Goal: Information Seeking & Learning: Learn about a topic

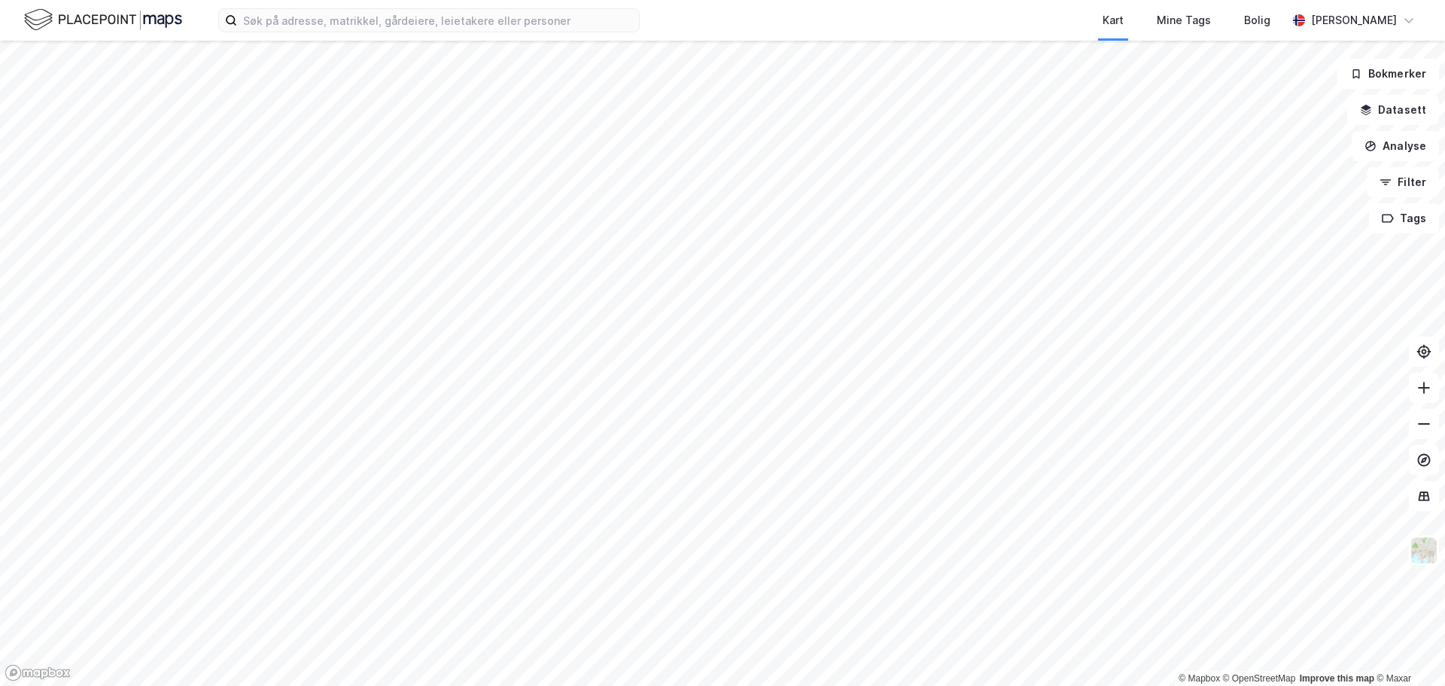
click at [483, 5] on div "Kart Mine Tags Bolig [PERSON_NAME]" at bounding box center [722, 20] width 1445 height 41
click at [482, 10] on input at bounding box center [438, 20] width 402 height 23
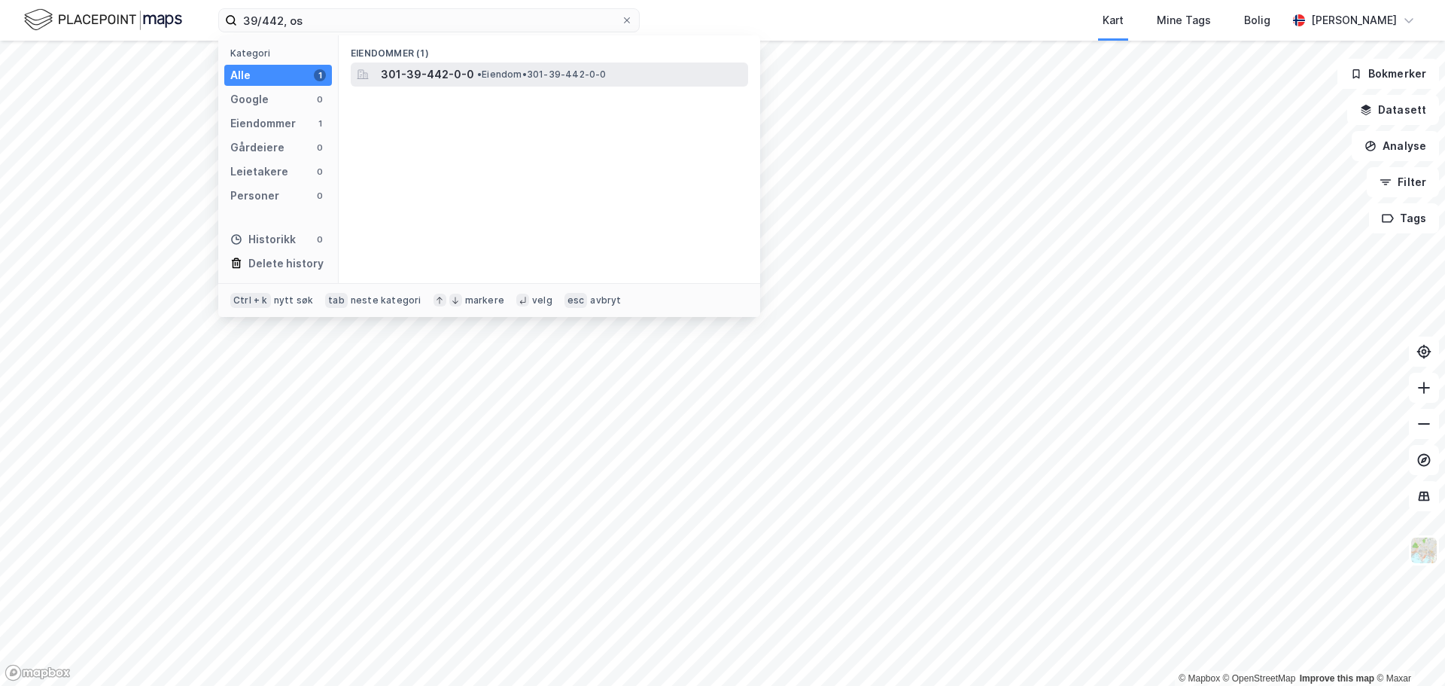
click at [480, 64] on div "301-39-442-0-0 • Eiendom • 301-39-442-0-0" at bounding box center [549, 74] width 397 height 24
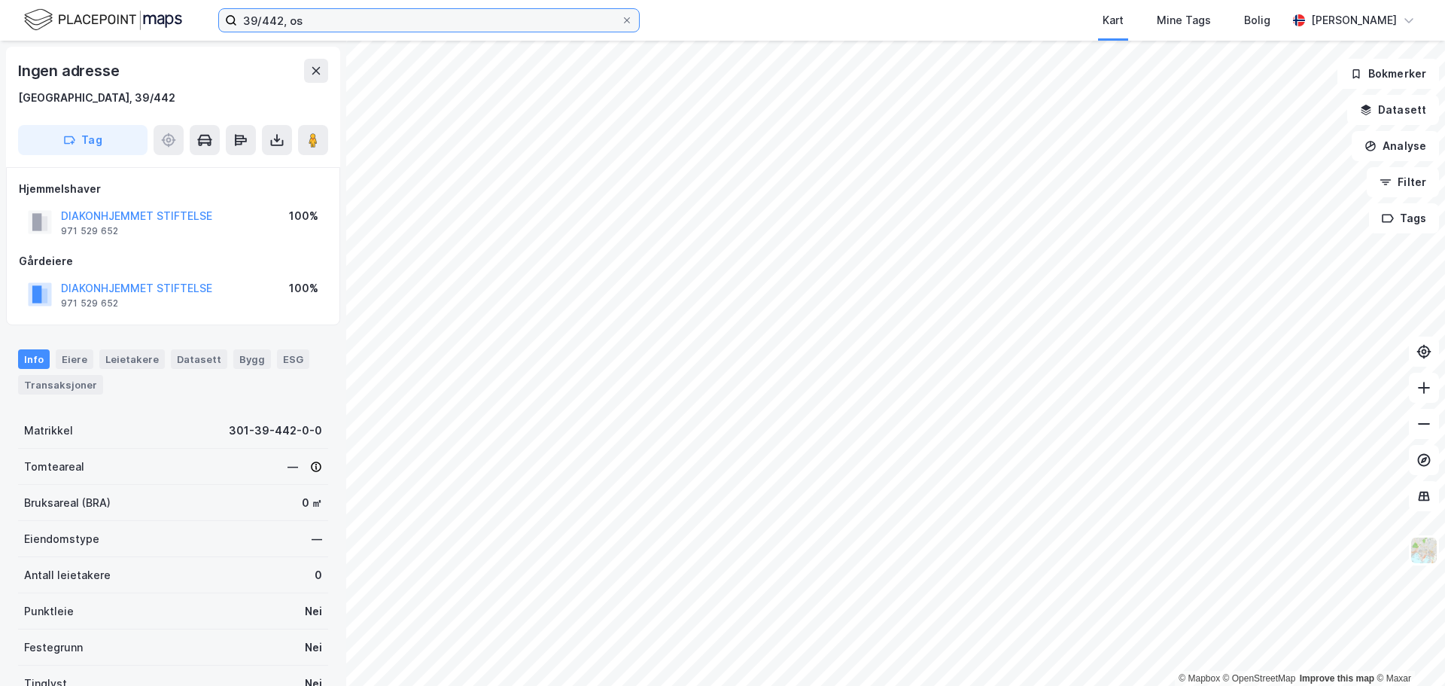
click at [279, 25] on input "39/442, os" at bounding box center [429, 20] width 384 height 23
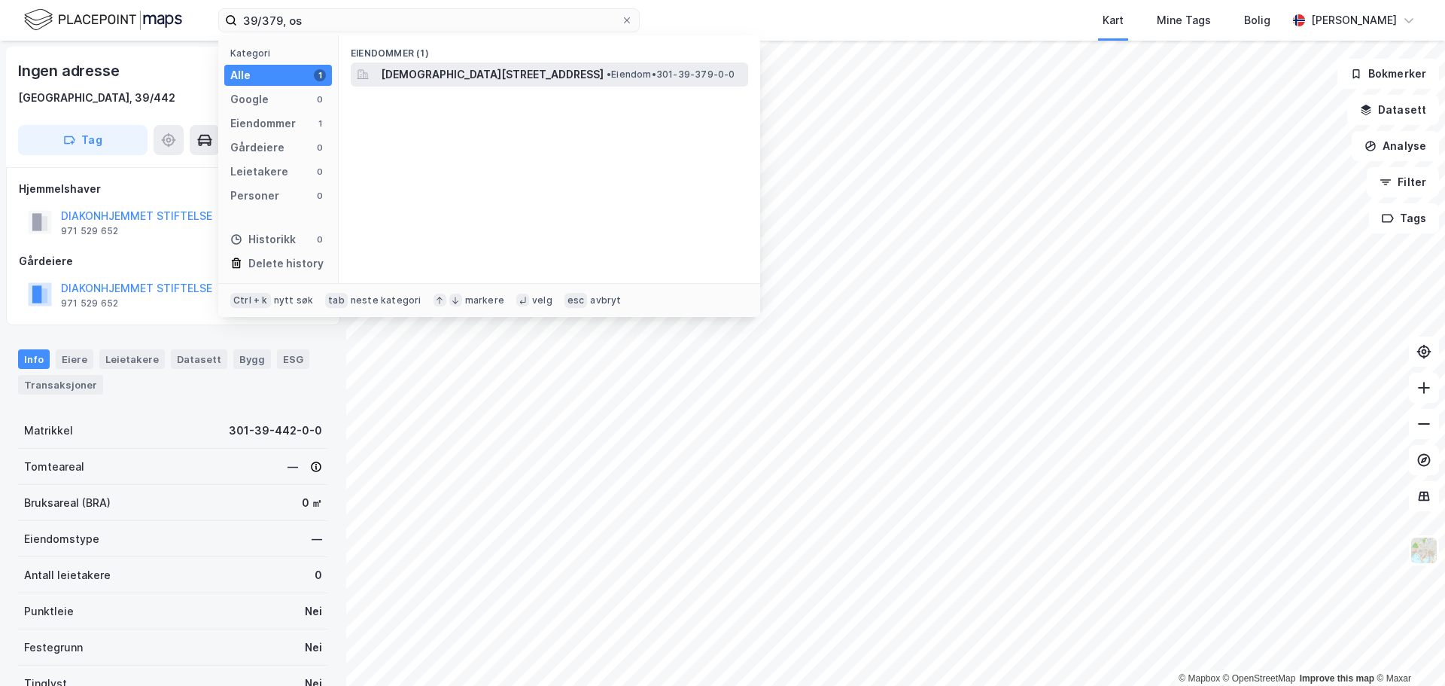
click at [469, 68] on span "[DEMOGRAPHIC_DATA][STREET_ADDRESS]" at bounding box center [492, 74] width 223 height 18
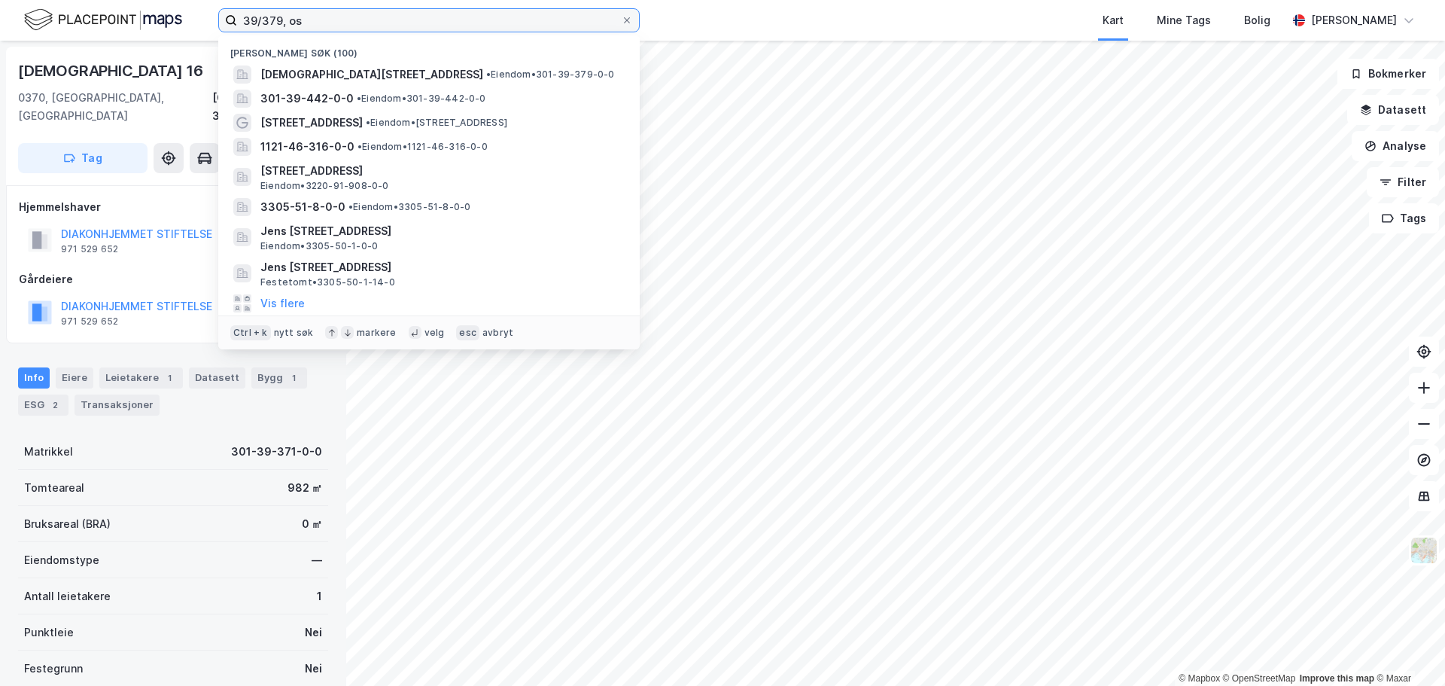
drag, startPoint x: 264, startPoint y: 20, endPoint x: 283, endPoint y: 21, distance: 18.9
click at [283, 21] on input "39/379, os" at bounding box center [429, 20] width 384 height 23
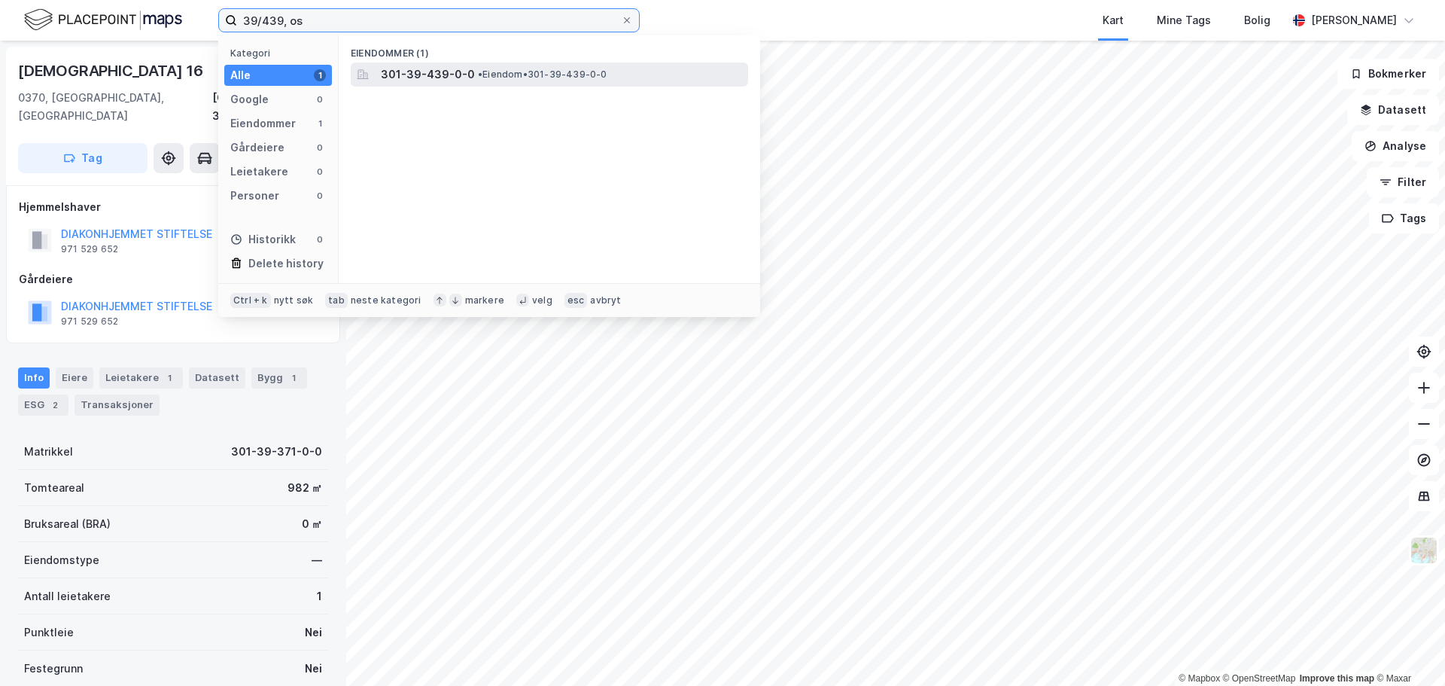
type input "39/439, os"
click at [460, 69] on span "301-39-439-0-0" at bounding box center [428, 74] width 94 height 18
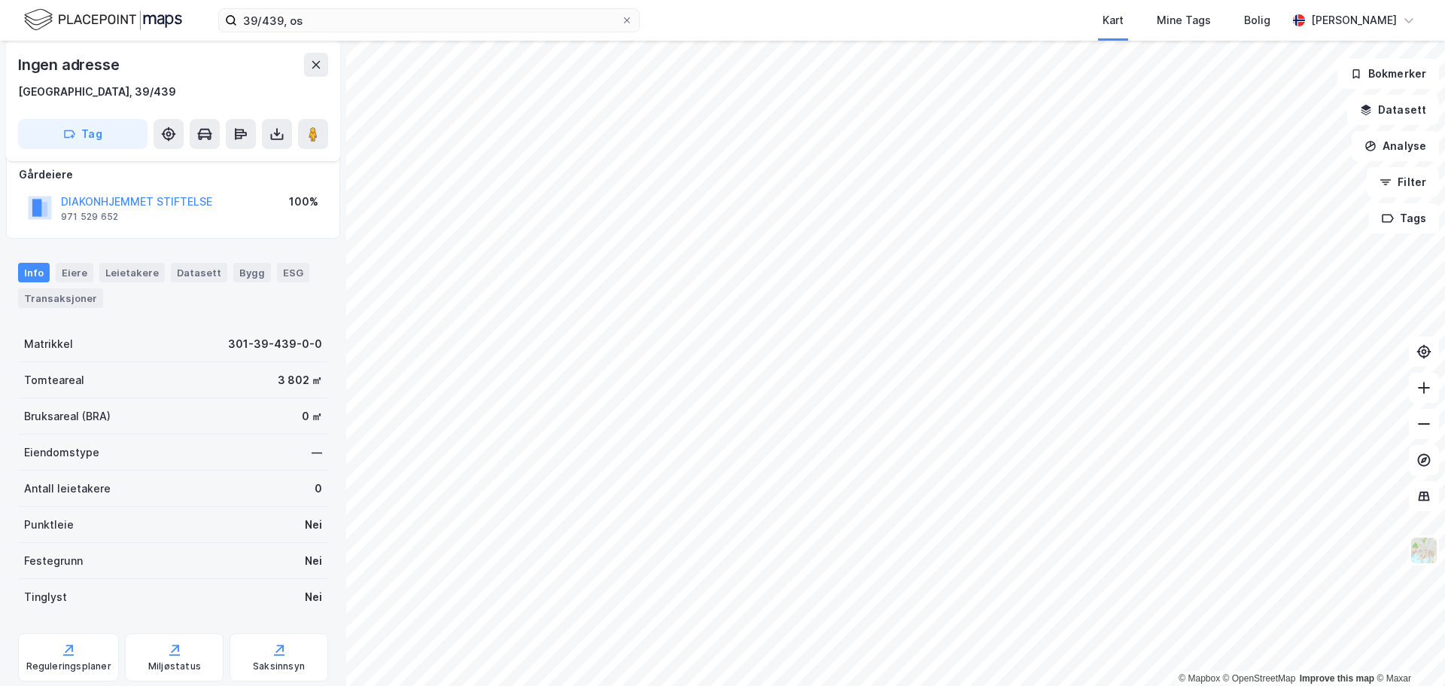
scroll to position [75, 0]
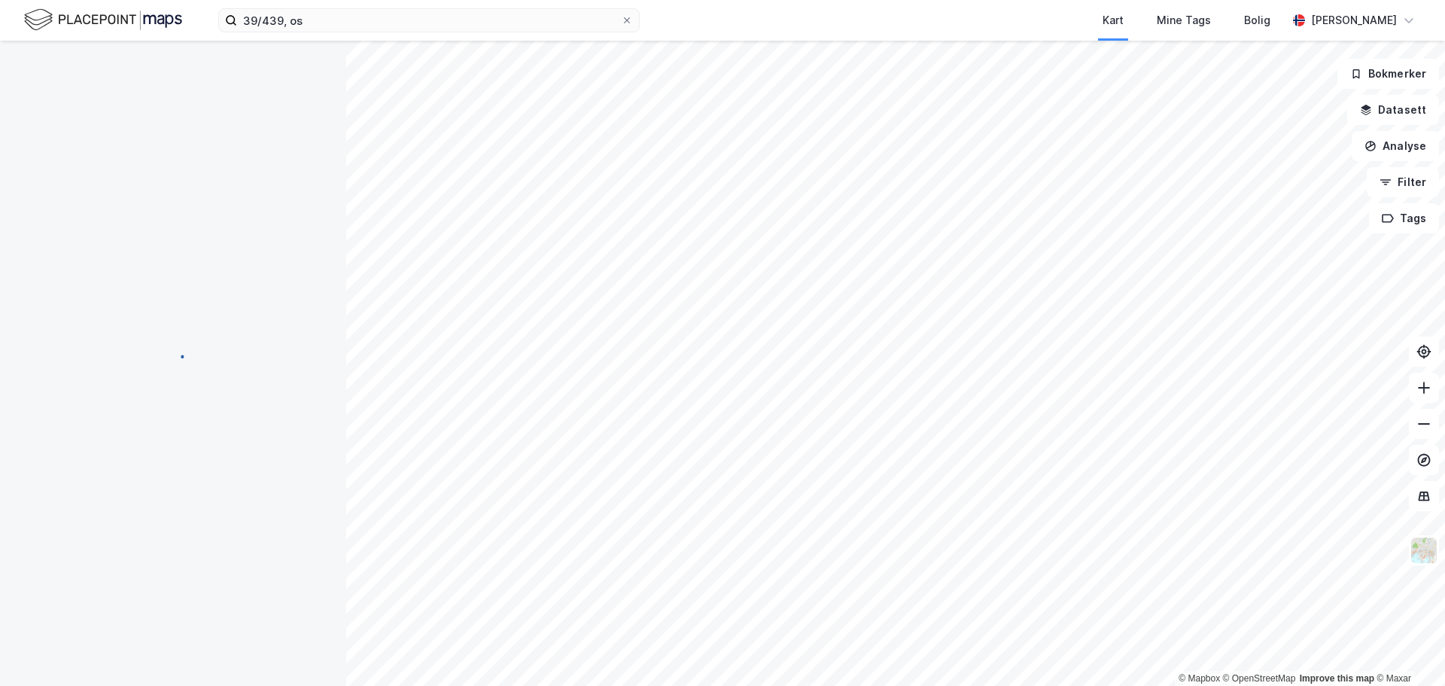
scroll to position [75, 0]
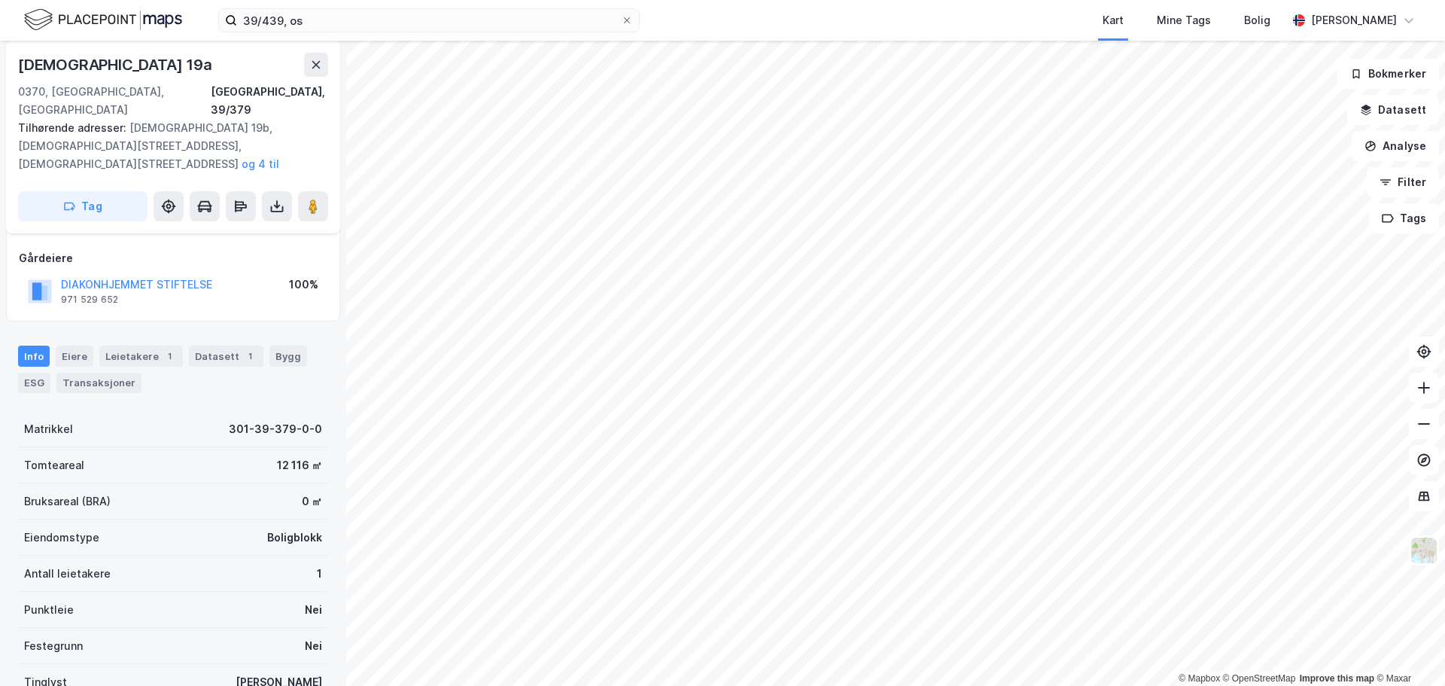
scroll to position [75, 0]
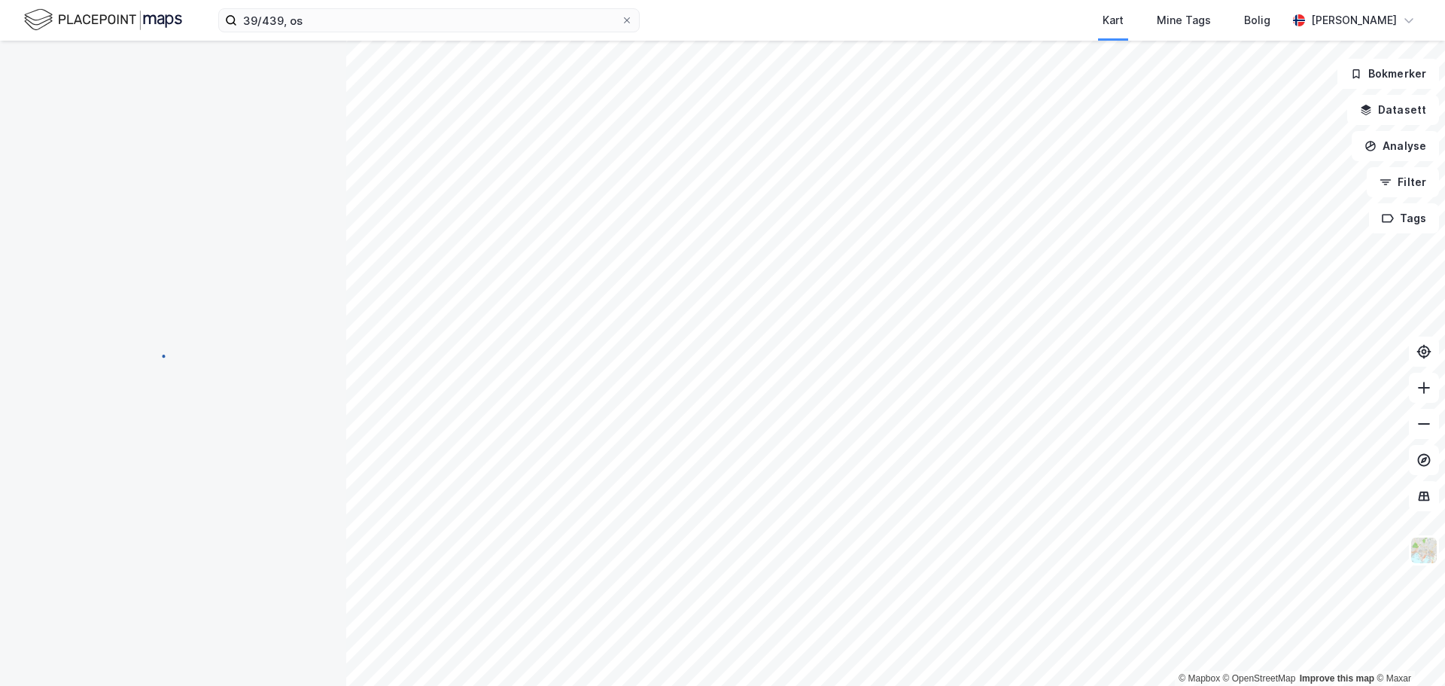
scroll to position [75, 0]
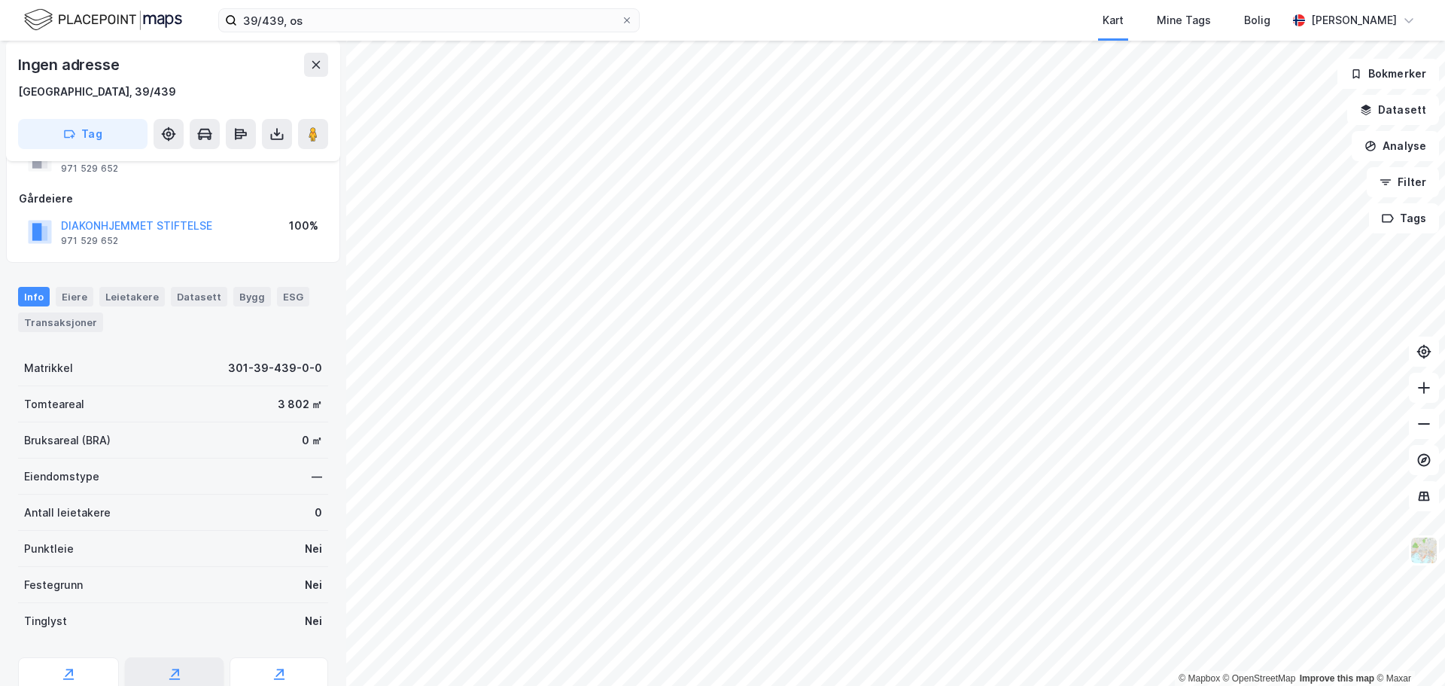
scroll to position [56, 0]
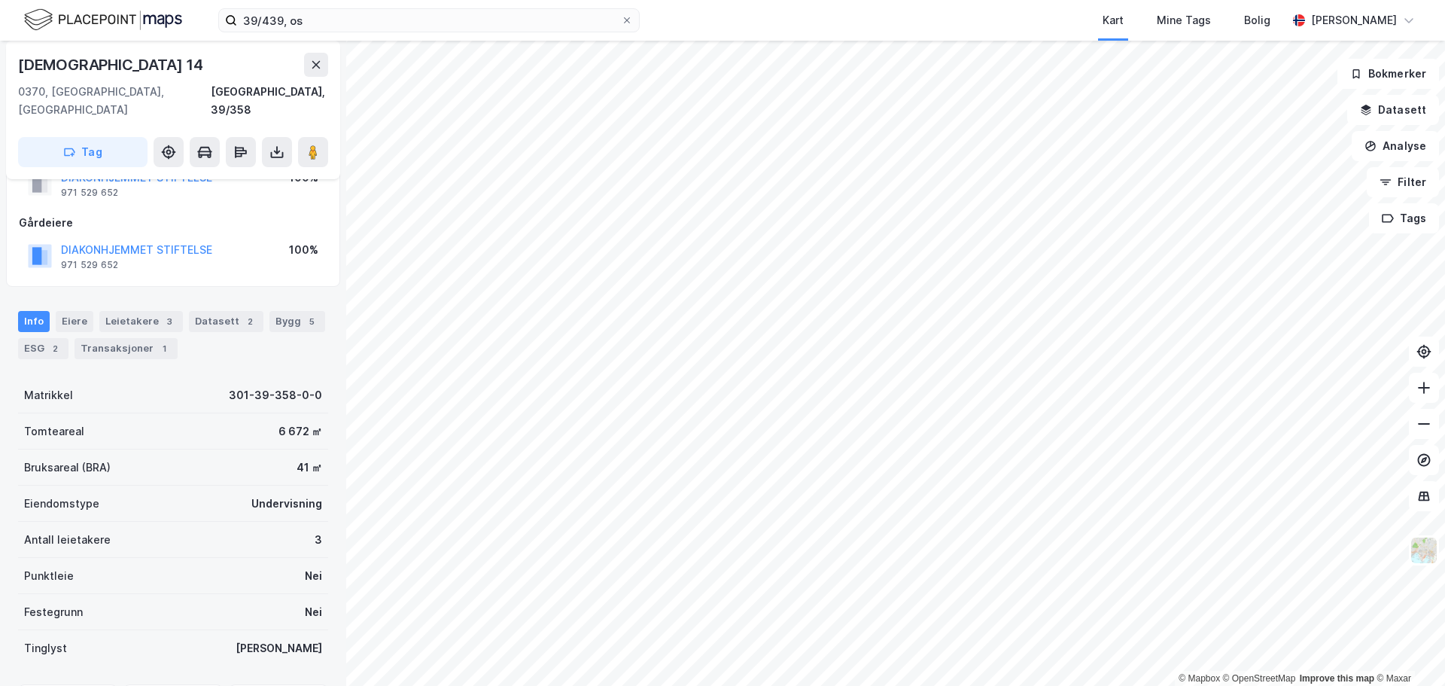
scroll to position [56, 0]
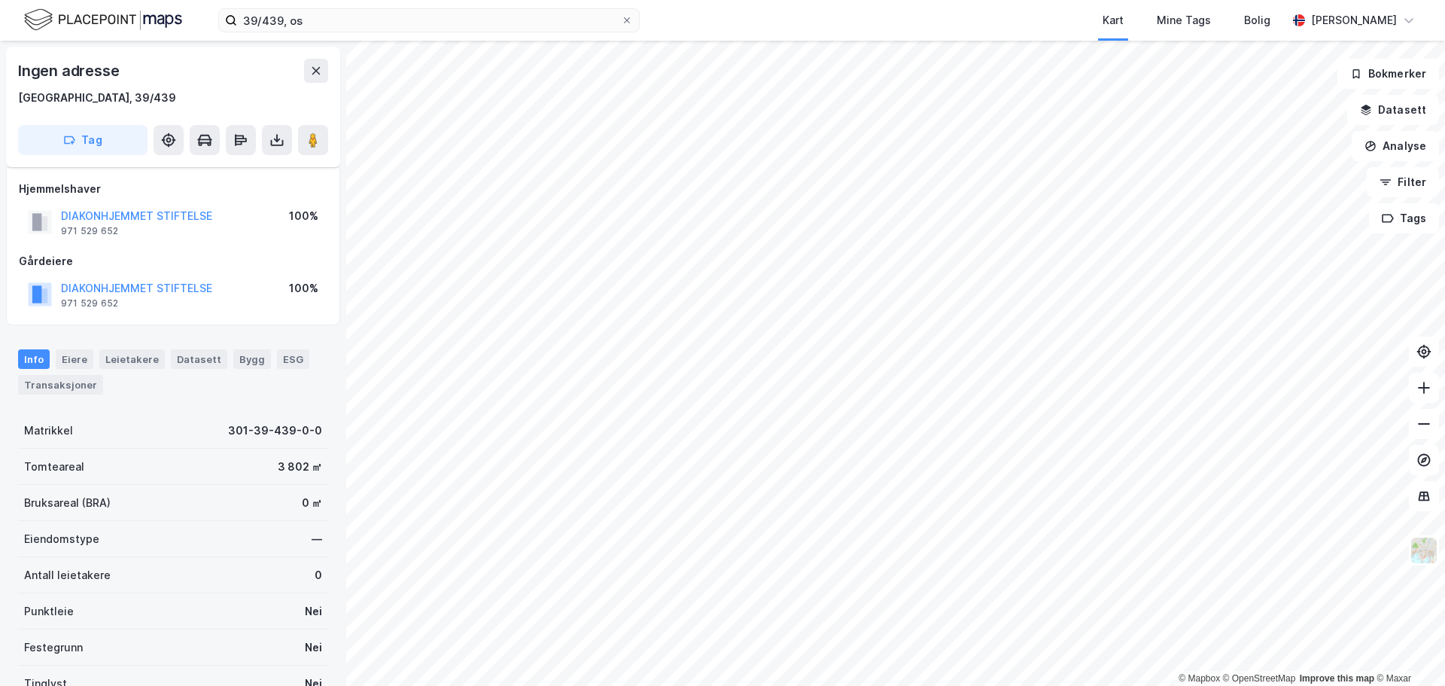
scroll to position [56, 0]
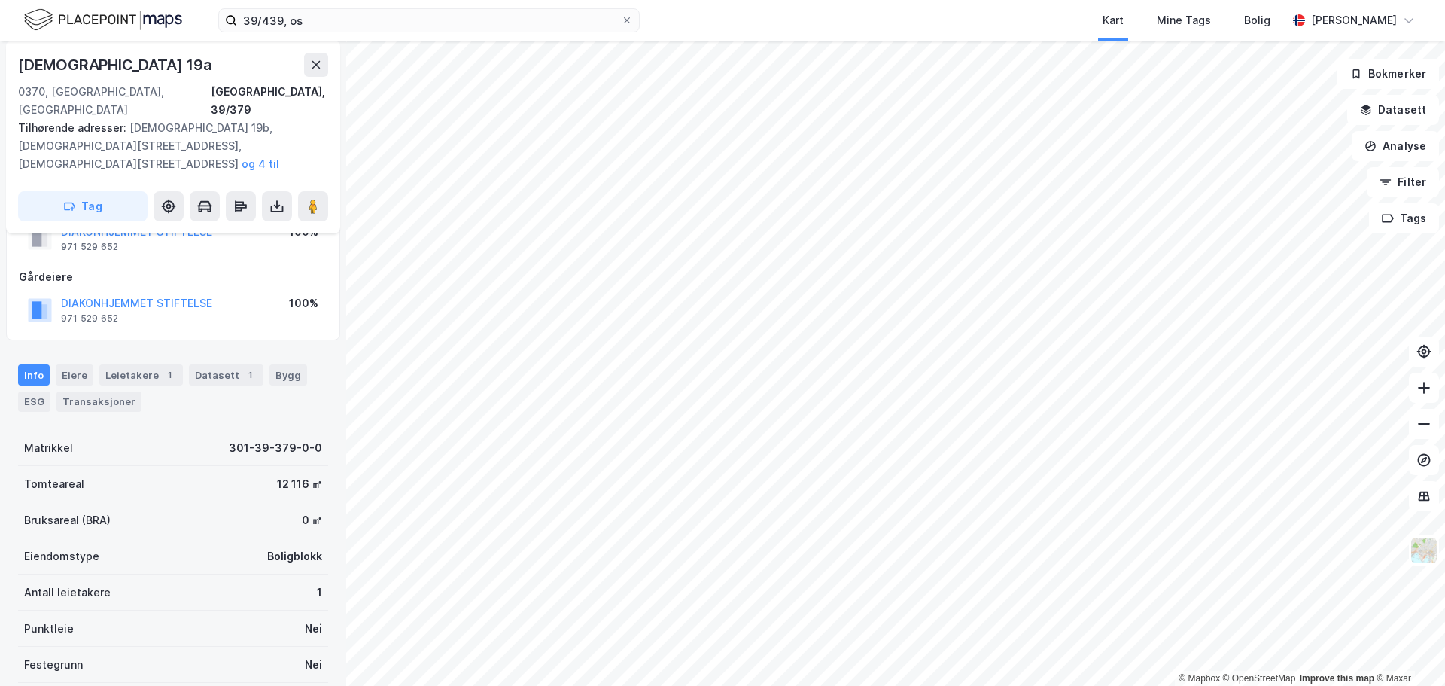
scroll to position [132, 0]
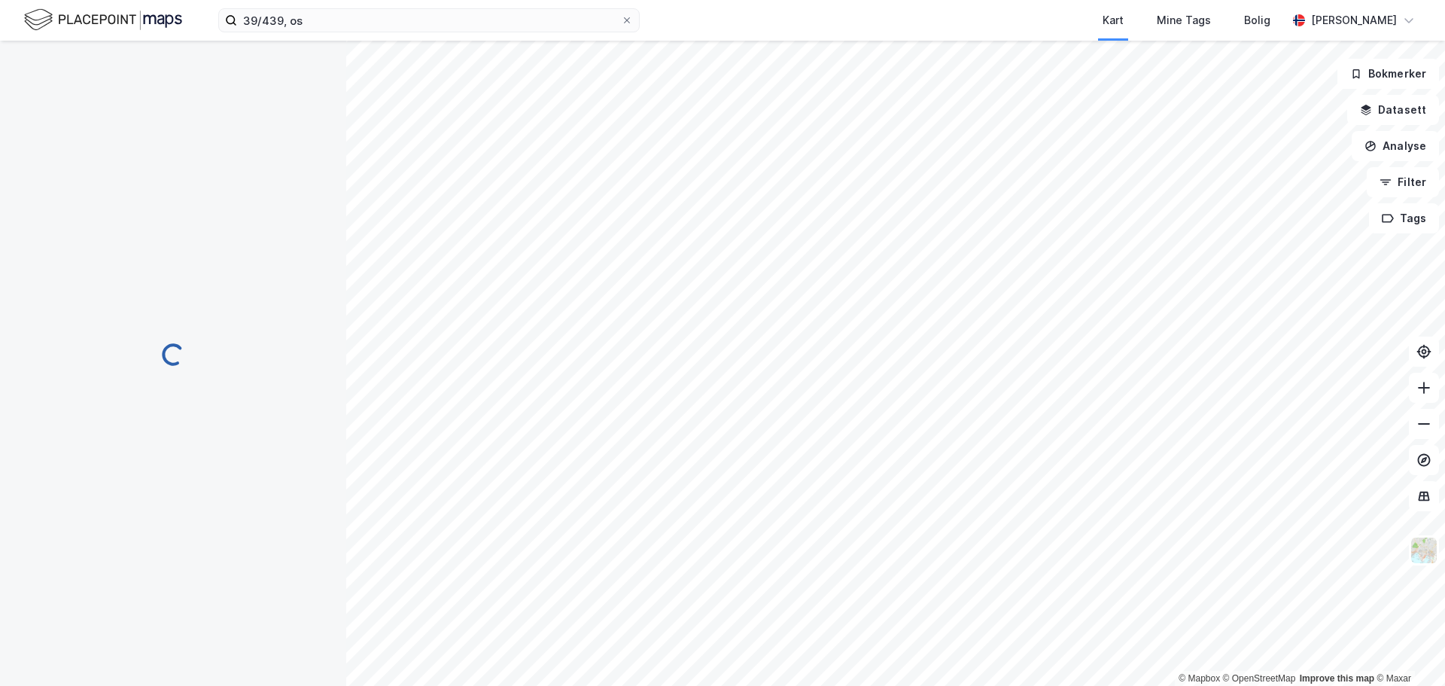
scroll to position [132, 0]
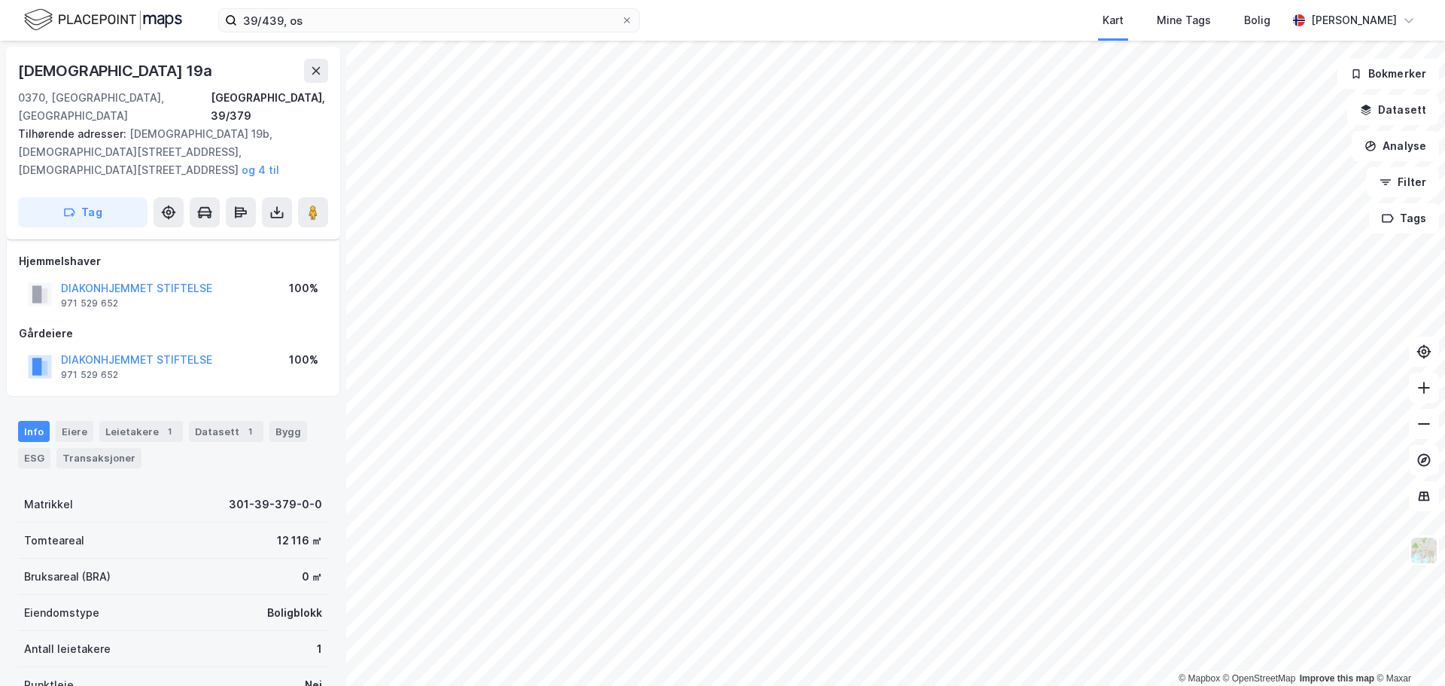
scroll to position [132, 0]
